Goal: Find specific page/section: Find specific page/section

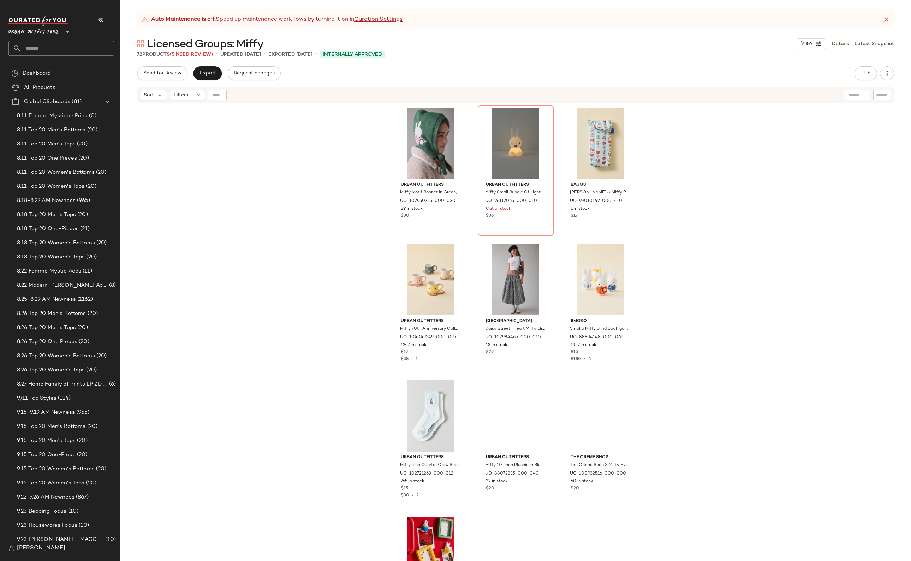
click at [142, 56] on div "72 Products (5 Need Review)" at bounding box center [175, 54] width 76 height 7
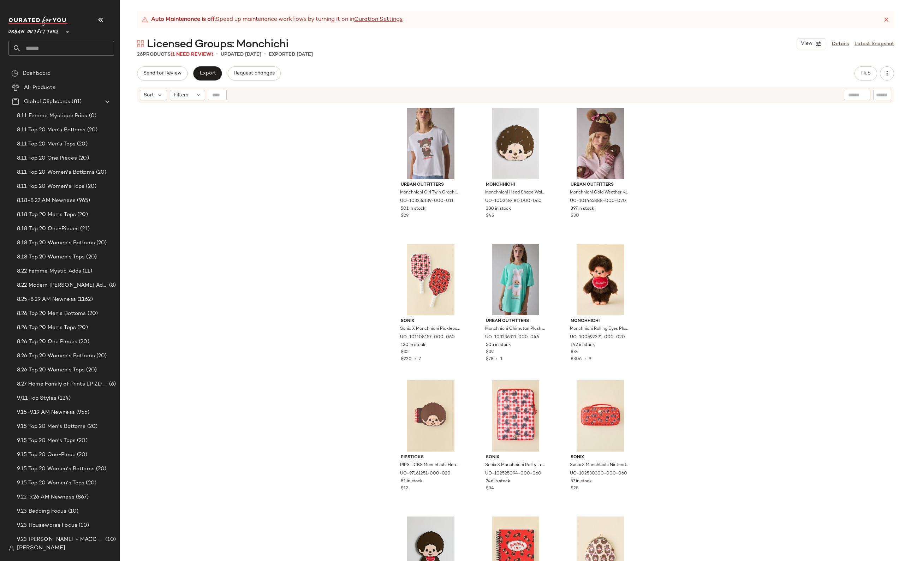
click at [230, 46] on span "Licensed Groups: Monchichi" at bounding box center [218, 44] width 142 height 14
